Goal: Task Accomplishment & Management: Use online tool/utility

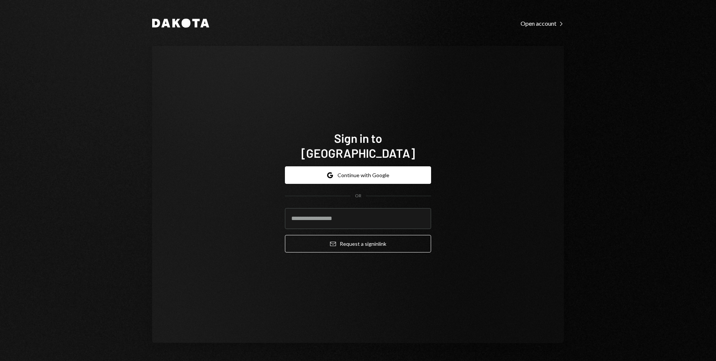
type input "**********"
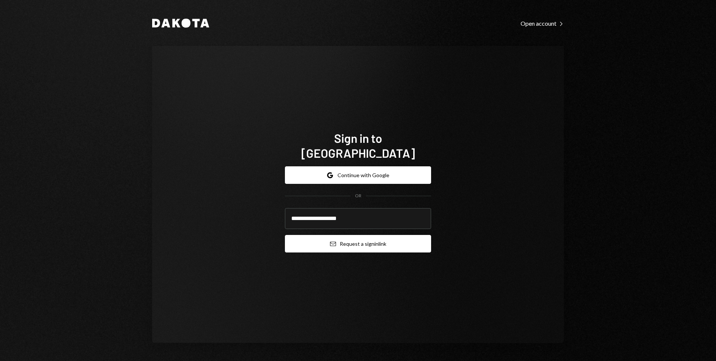
click at [336, 235] on button "Email Request a sign in link" at bounding box center [358, 244] width 146 height 18
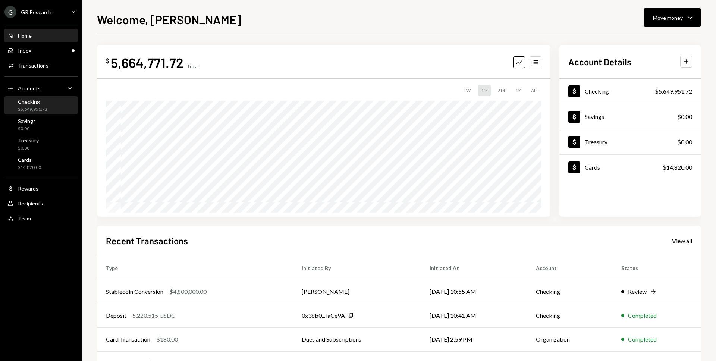
click at [57, 105] on div "Checking $5,649,951.72" at bounding box center [40, 106] width 67 height 14
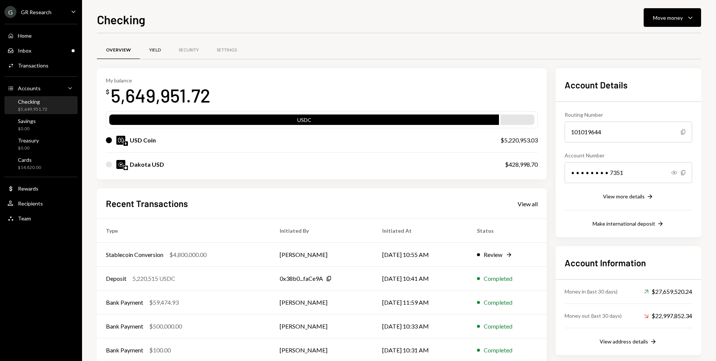
click at [160, 49] on div "Yield" at bounding box center [155, 50] width 30 height 18
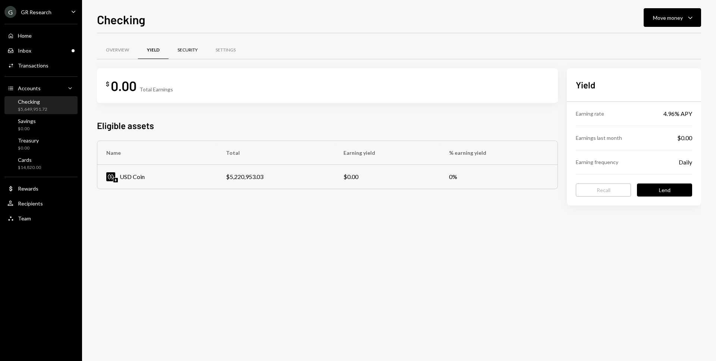
click at [190, 51] on div "Security" at bounding box center [188, 50] width 20 height 6
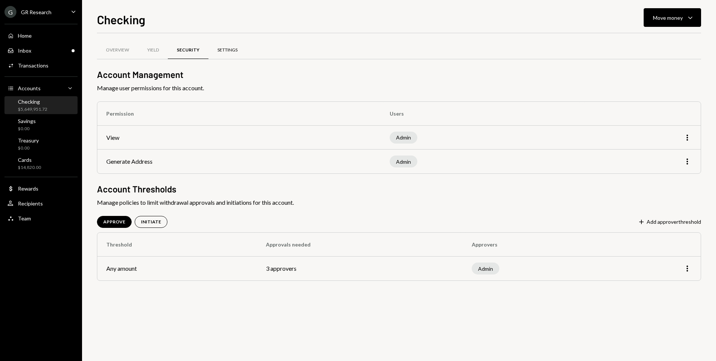
click at [224, 51] on div "Settings" at bounding box center [228, 50] width 20 height 6
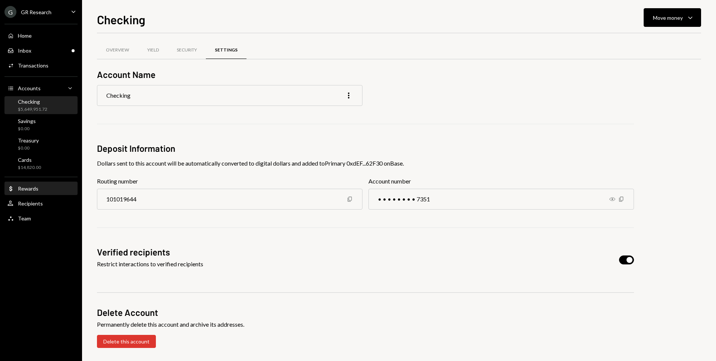
click at [44, 190] on div "Dollar Rewards" at bounding box center [40, 188] width 67 height 7
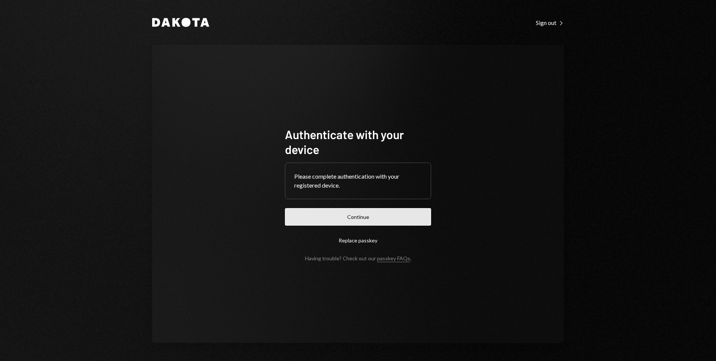
click at [377, 219] on button "Continue" at bounding box center [358, 217] width 146 height 18
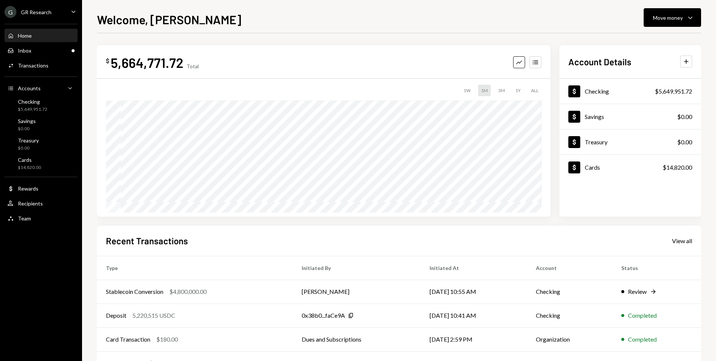
click at [169, 65] on div "5,664,771.72" at bounding box center [147, 62] width 73 height 17
click at [23, 103] on div "Checking" at bounding box center [32, 102] width 29 height 6
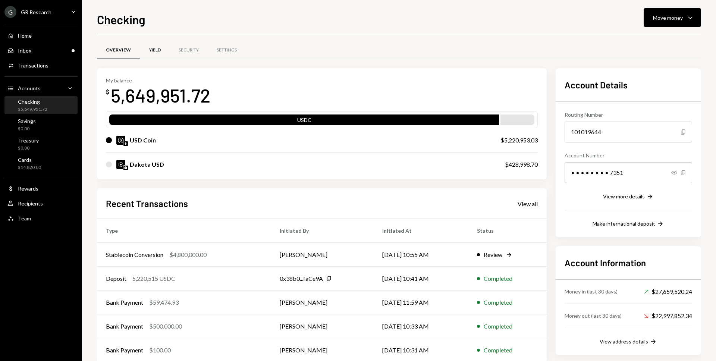
click at [153, 54] on div "Yield" at bounding box center [155, 50] width 30 height 18
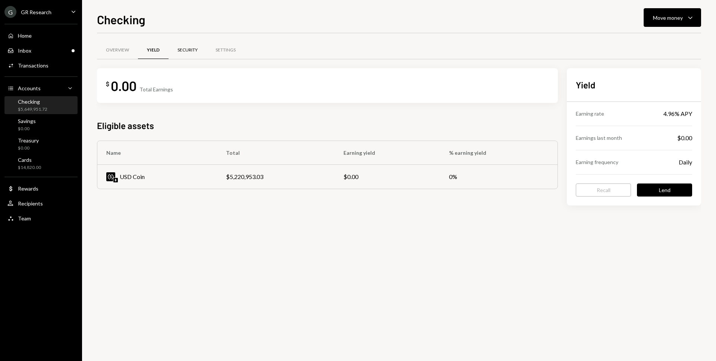
click at [181, 52] on div "Security" at bounding box center [188, 50] width 20 height 6
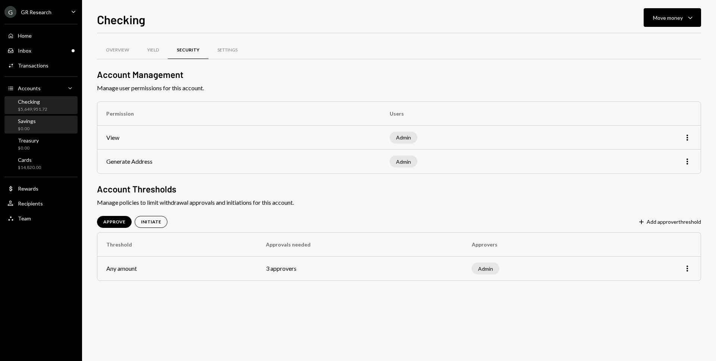
click at [48, 118] on div "Savings $0.00" at bounding box center [40, 125] width 67 height 14
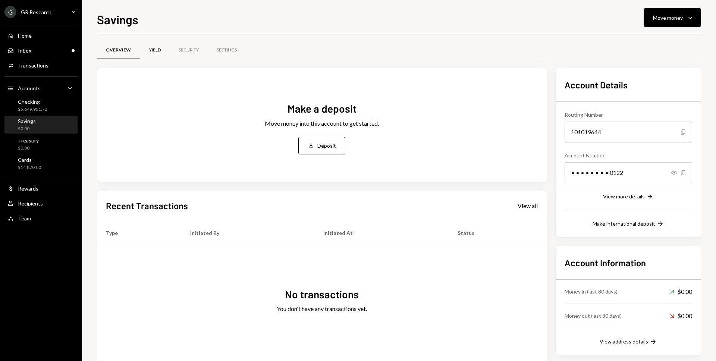
click at [150, 47] on div "Yield" at bounding box center [155, 50] width 12 height 6
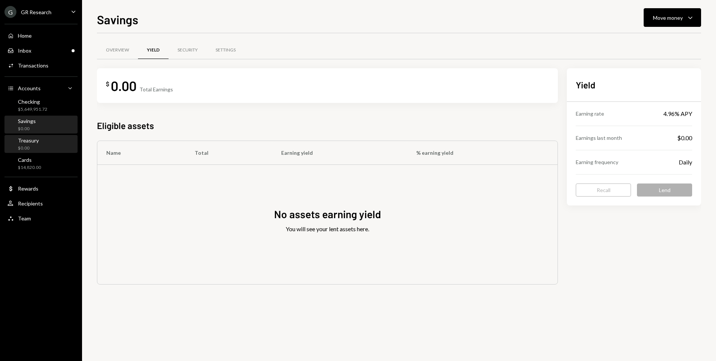
click at [44, 137] on div "Treasury $0.00" at bounding box center [40, 144] width 67 height 14
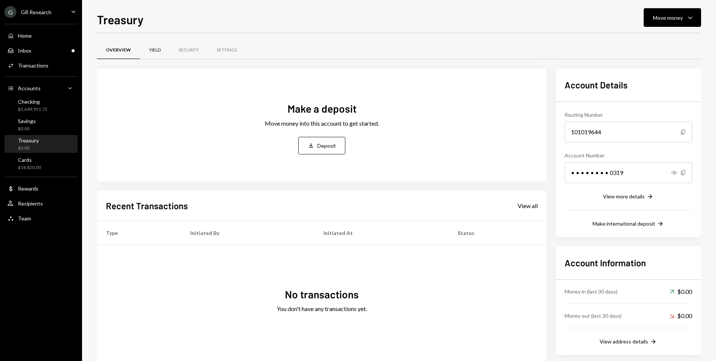
click at [157, 51] on div "Yield" at bounding box center [155, 50] width 12 height 6
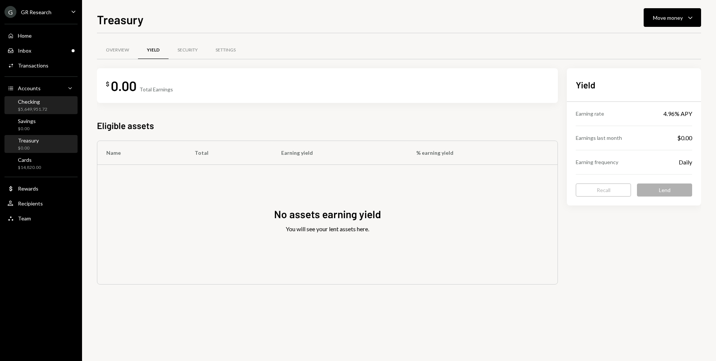
click at [50, 110] on div "Checking $5,649,951.72" at bounding box center [40, 106] width 67 height 14
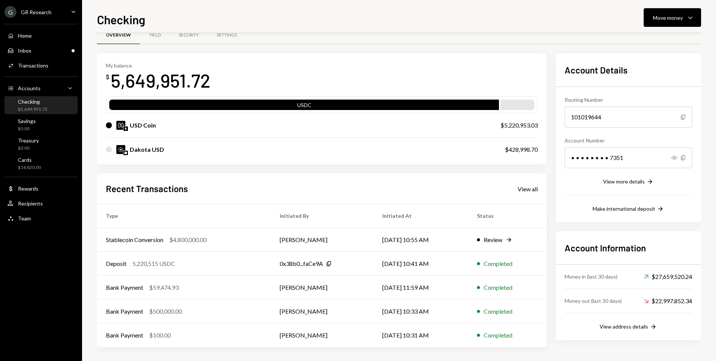
scroll to position [16, 0]
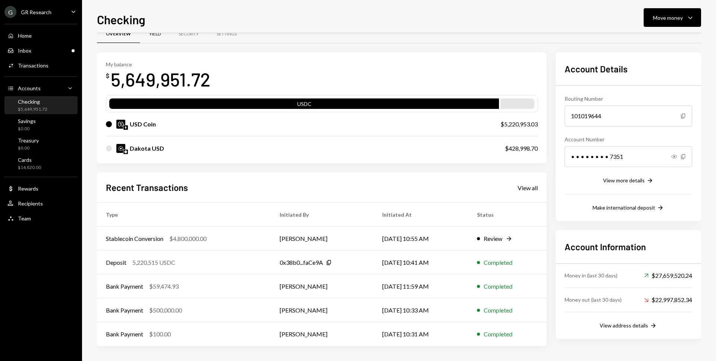
click at [155, 40] on div "Yield" at bounding box center [155, 34] width 30 height 18
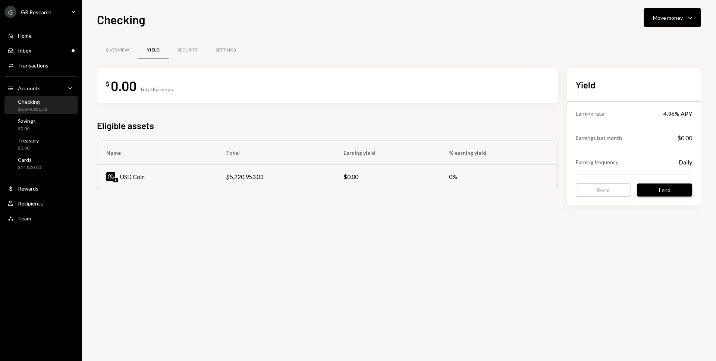
click at [657, 192] on button "Lend" at bounding box center [664, 190] width 55 height 13
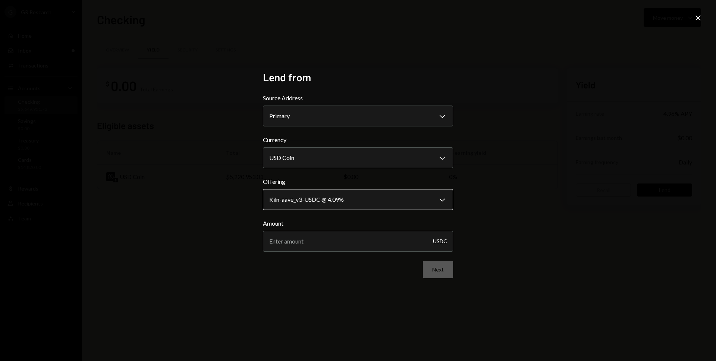
click at [380, 193] on body "**********" at bounding box center [358, 180] width 716 height 361
drag, startPoint x: 380, startPoint y: 193, endPoint x: 381, endPoint y: 197, distance: 4.5
click at [382, 198] on body "**********" at bounding box center [358, 180] width 716 height 361
click at [587, 128] on div "**********" at bounding box center [358, 180] width 716 height 361
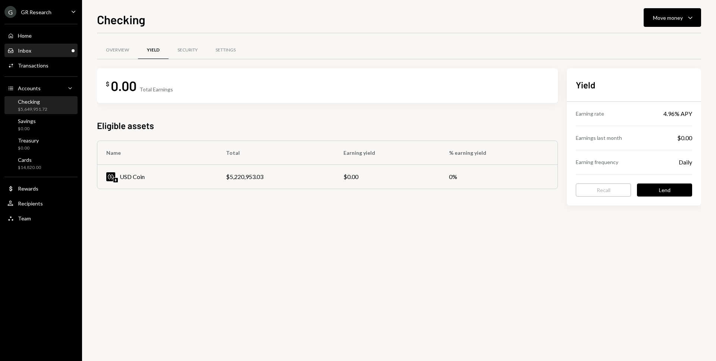
click at [22, 54] on div "Inbox Inbox" at bounding box center [40, 50] width 67 height 13
